Goal: Task Accomplishment & Management: Use online tool/utility

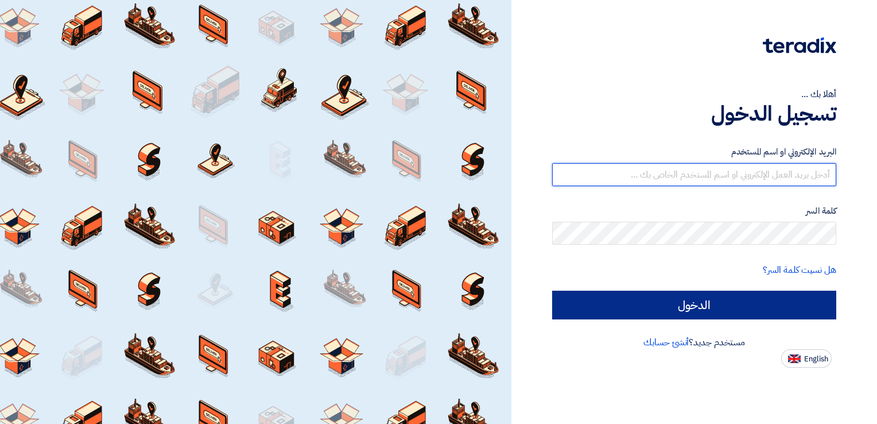
type input "[EMAIL_ADDRESS][DOMAIN_NAME]"
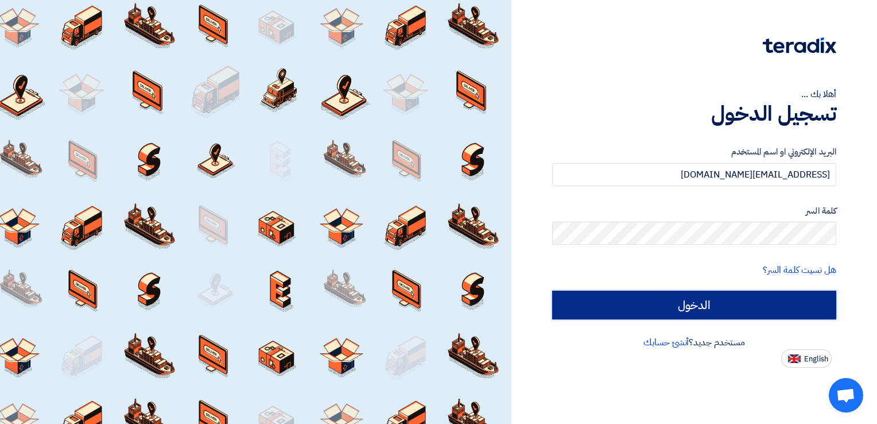
click at [686, 317] on input "الدخول" at bounding box center [694, 304] width 284 height 29
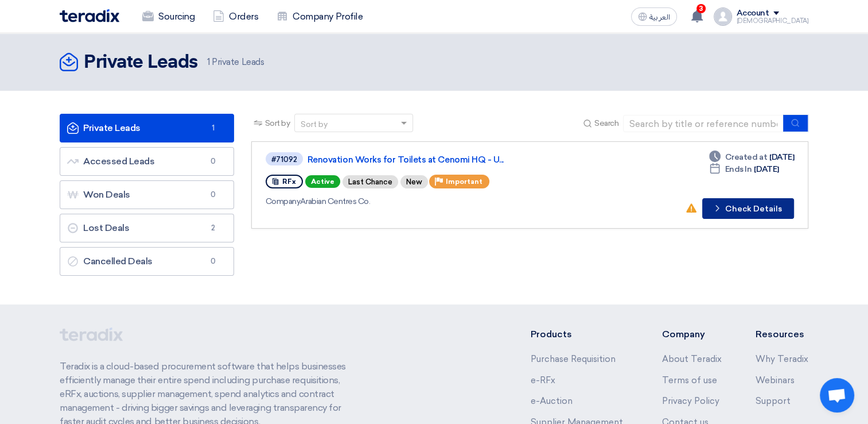
click at [752, 216] on button "Check details Check Details" at bounding box center [748, 208] width 92 height 21
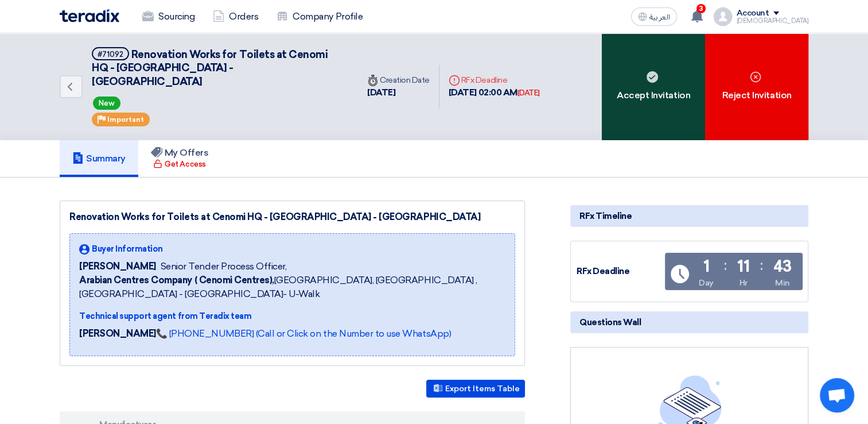
click at [672, 72] on div "Accept Invitation" at bounding box center [653, 86] width 103 height 107
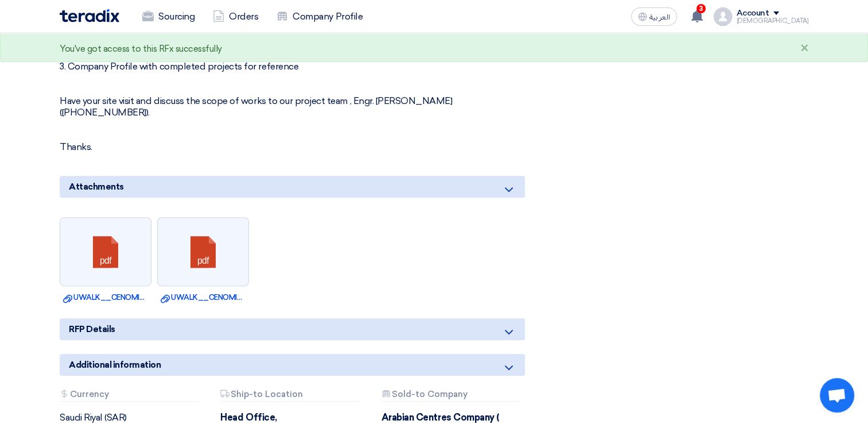
scroll to position [803, 0]
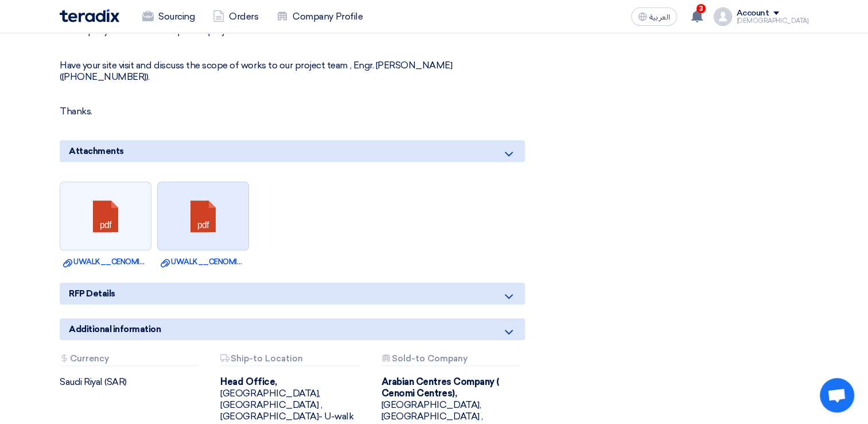
click at [228, 198] on link at bounding box center [204, 216] width 92 height 69
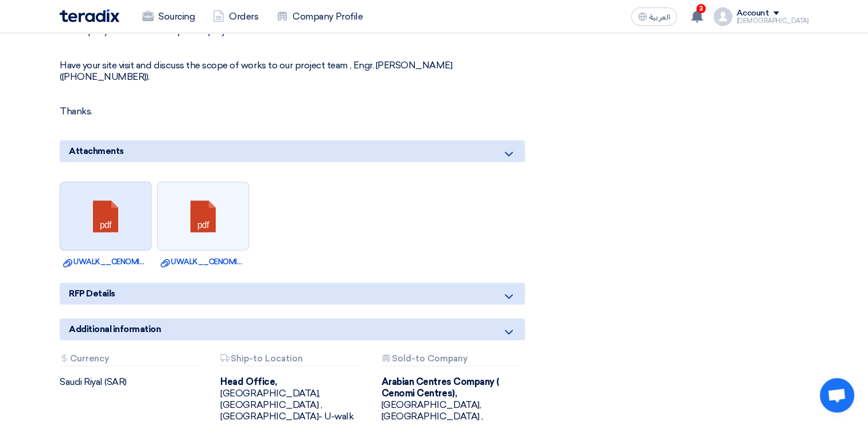
click at [135, 201] on link at bounding box center [106, 216] width 92 height 69
